Goal: Find contact information: Find contact information

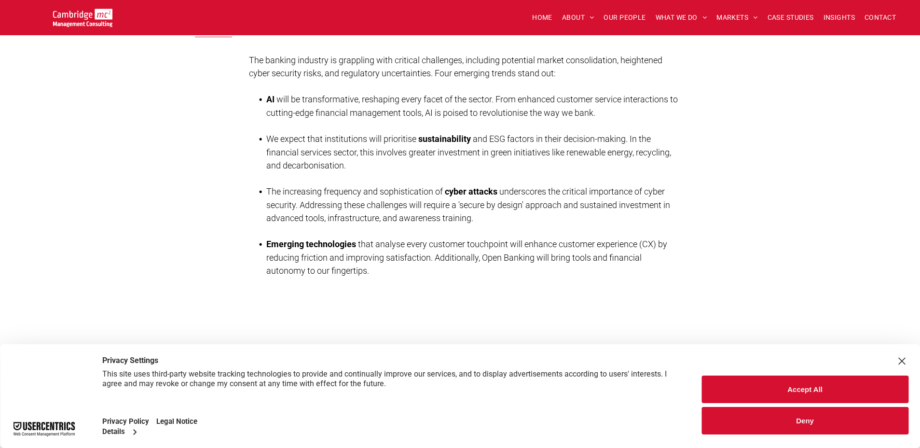
scroll to position [654, 0]
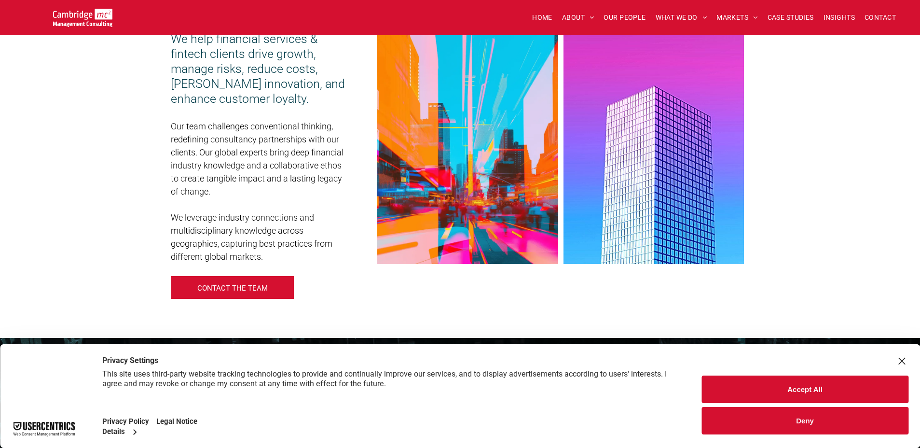
click at [853, 427] on button "Deny" at bounding box center [804, 420] width 207 height 27
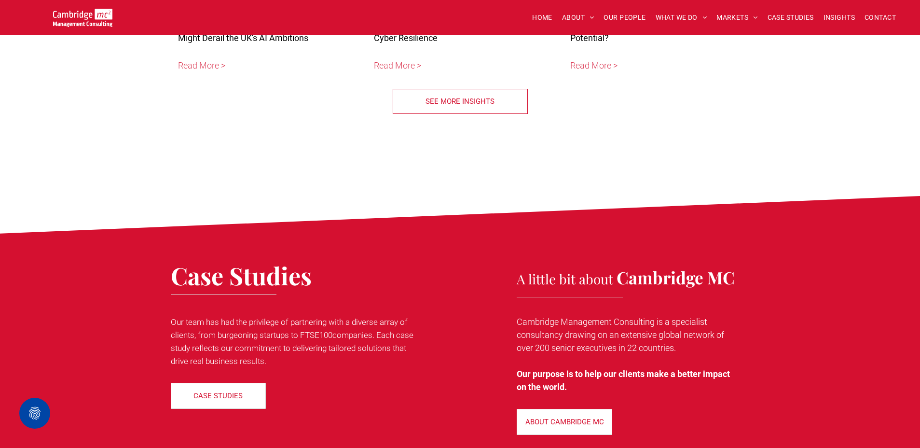
scroll to position [3468, 0]
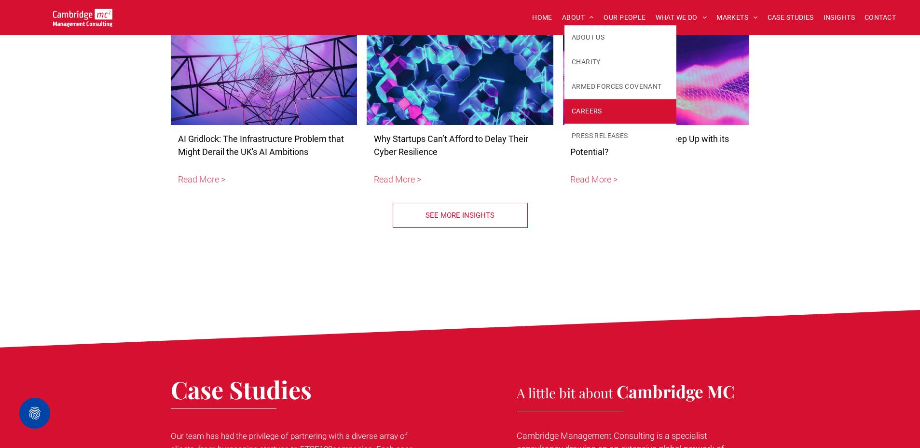
click at [600, 118] on link "CAREERS" at bounding box center [620, 111] width 112 height 25
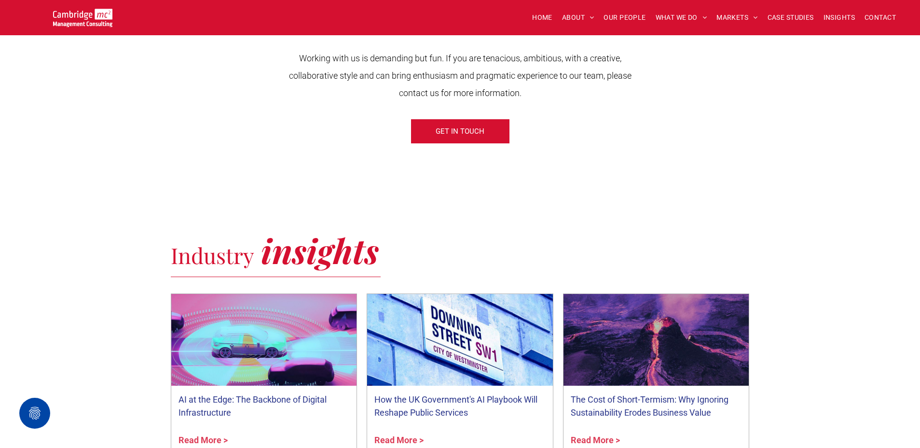
scroll to position [369, 0]
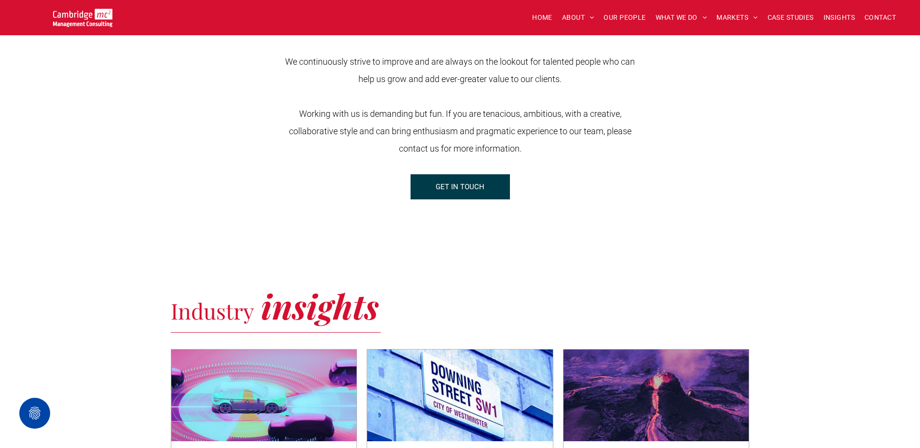
click at [488, 193] on link "GET IN TOUCH" at bounding box center [460, 186] width 99 height 25
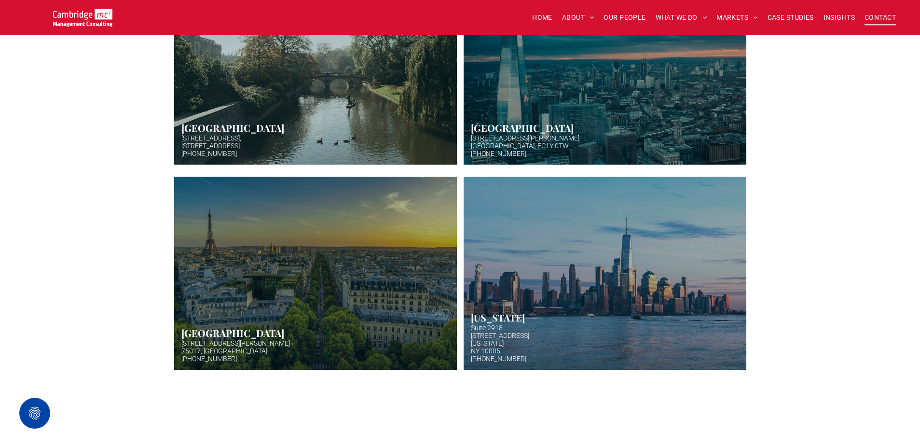
scroll to position [371, 0]
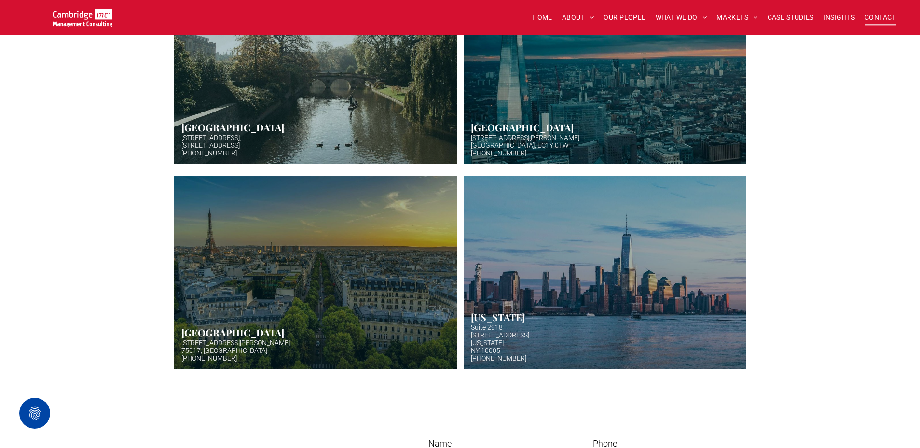
click at [350, 134] on link "Hazy afternoon photo of river and bridge in Cambridge. Punt boat in middle-dist…" at bounding box center [315, 67] width 300 height 205
